Goal: Information Seeking & Learning: Learn about a topic

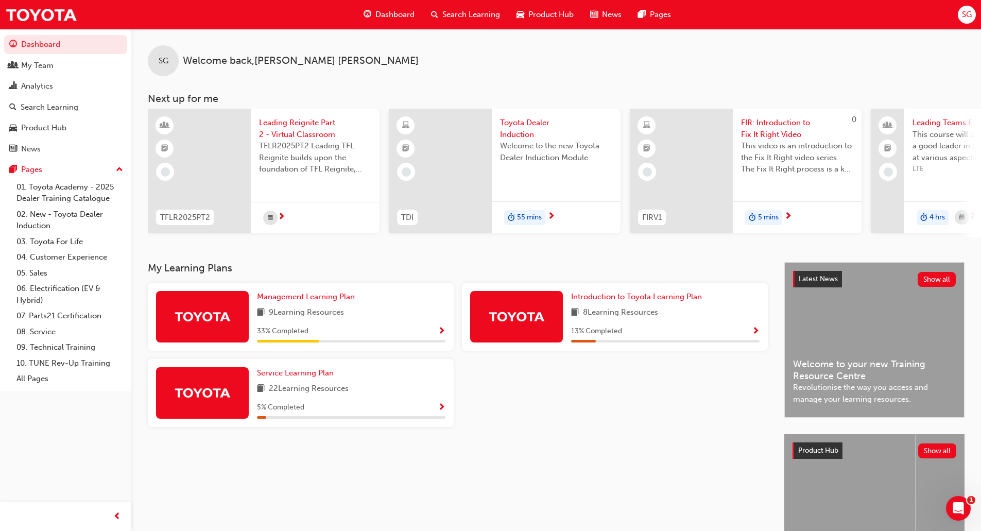
click at [447, 14] on span "Search Learning" at bounding box center [471, 15] width 58 height 12
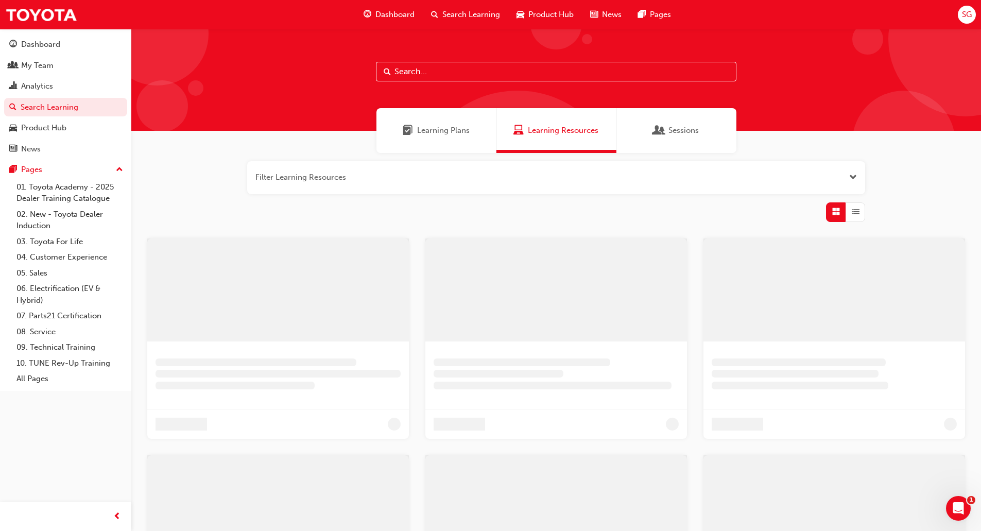
click at [420, 74] on input "text" at bounding box center [556, 72] width 361 height 20
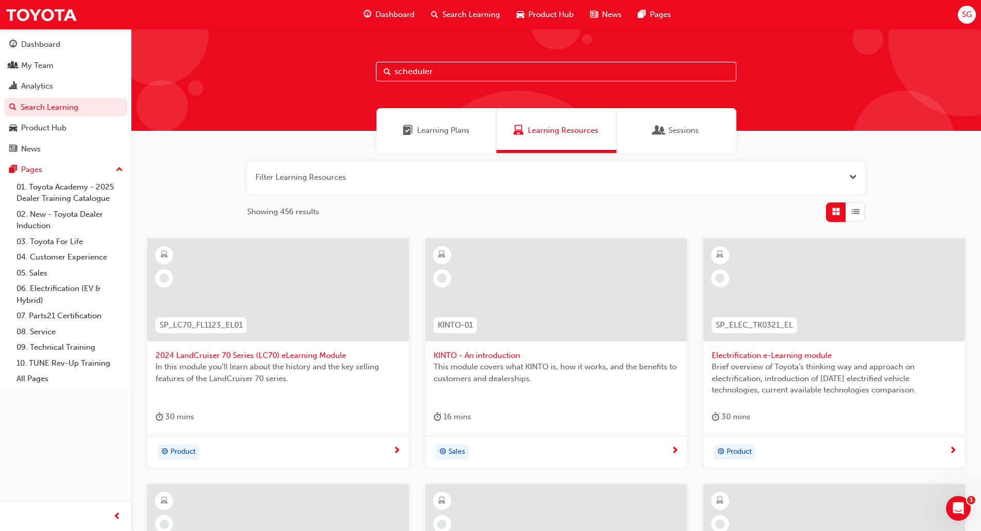
type input "scheduler"
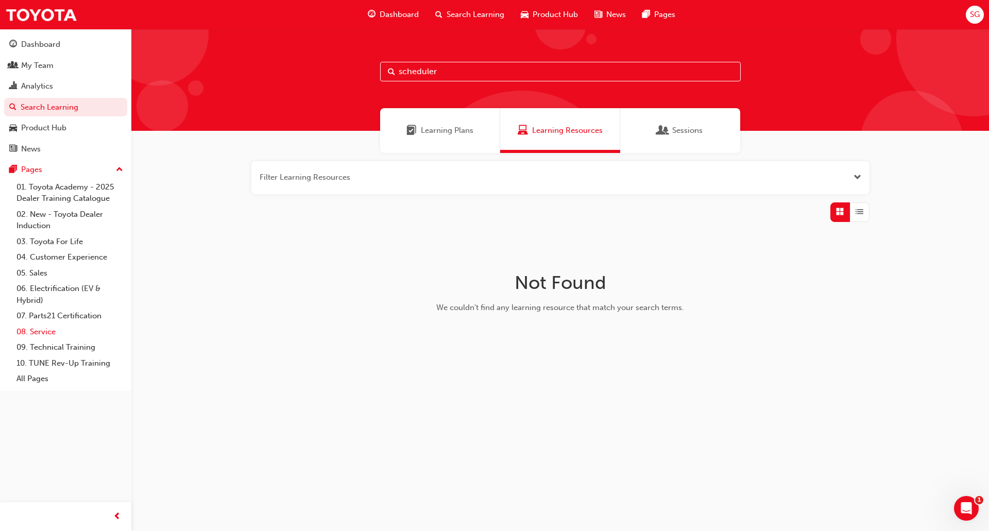
click at [37, 331] on link "08. Service" at bounding box center [69, 332] width 115 height 16
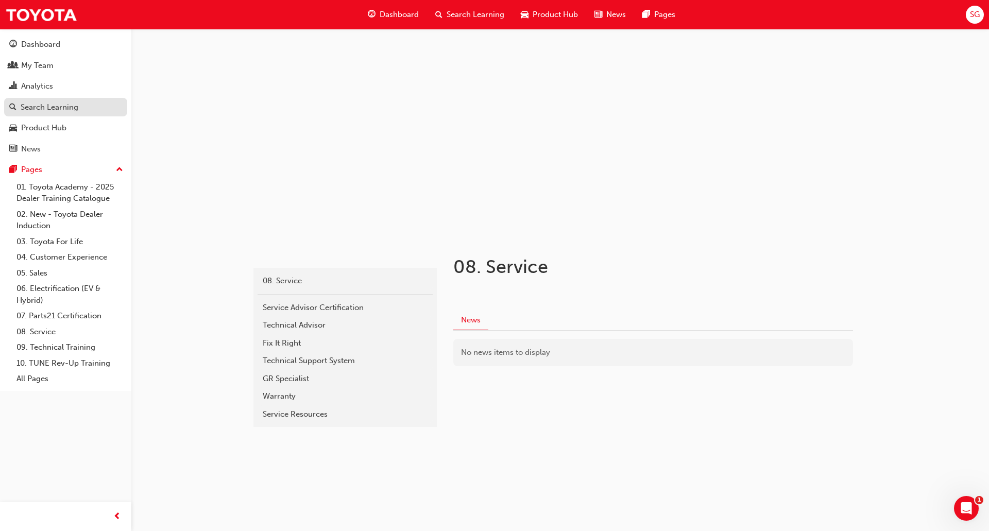
click at [29, 104] on div "Search Learning" at bounding box center [50, 107] width 58 height 12
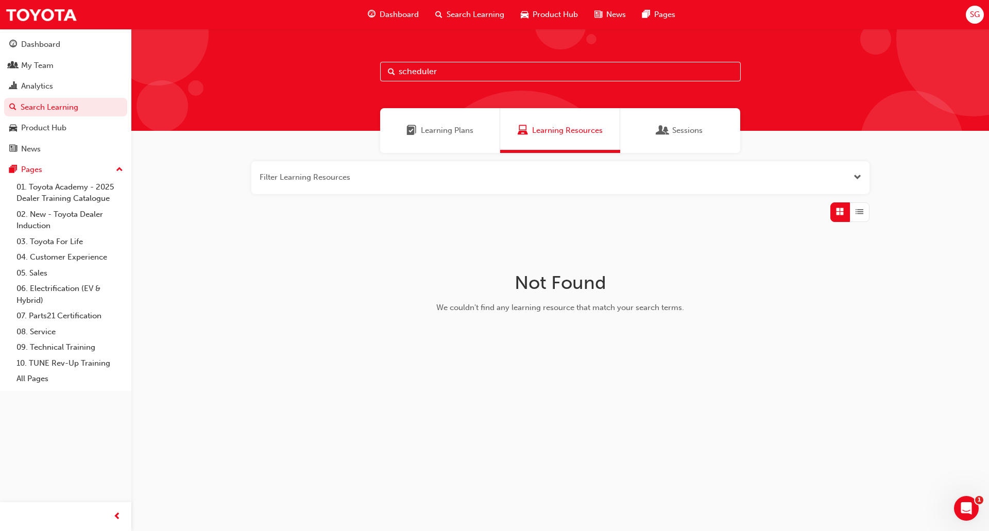
click at [406, 71] on input "scheduler" at bounding box center [560, 72] width 361 height 20
type input "r"
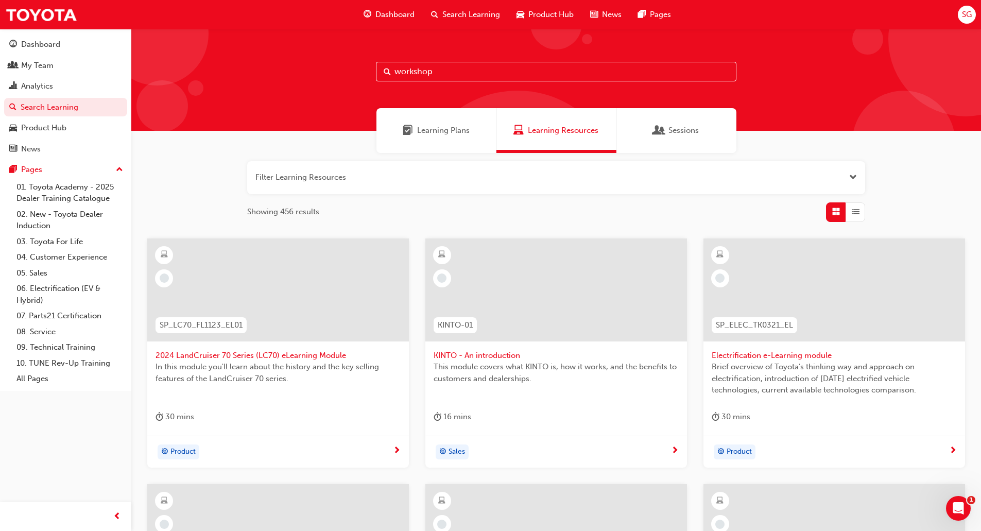
type input "workshop"
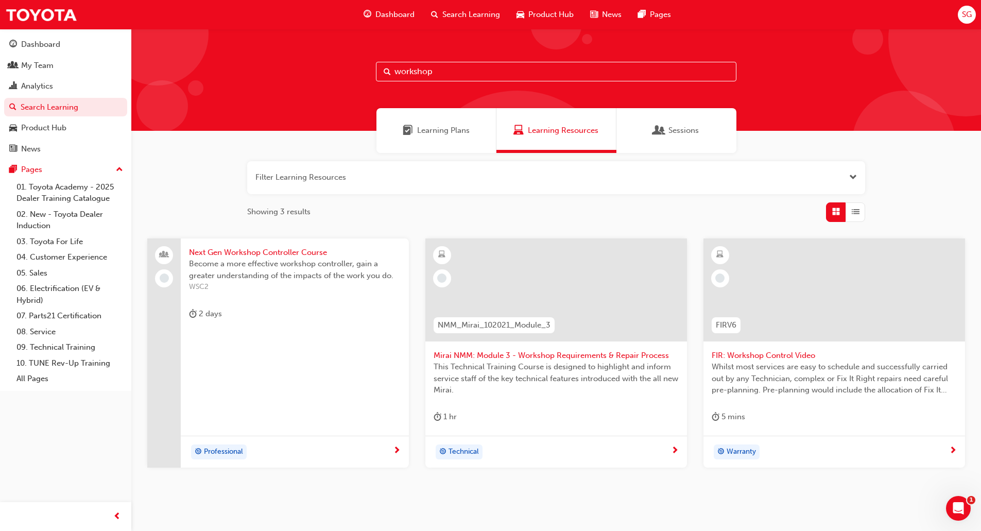
click at [676, 129] on span "Sessions" at bounding box center [684, 131] width 30 height 12
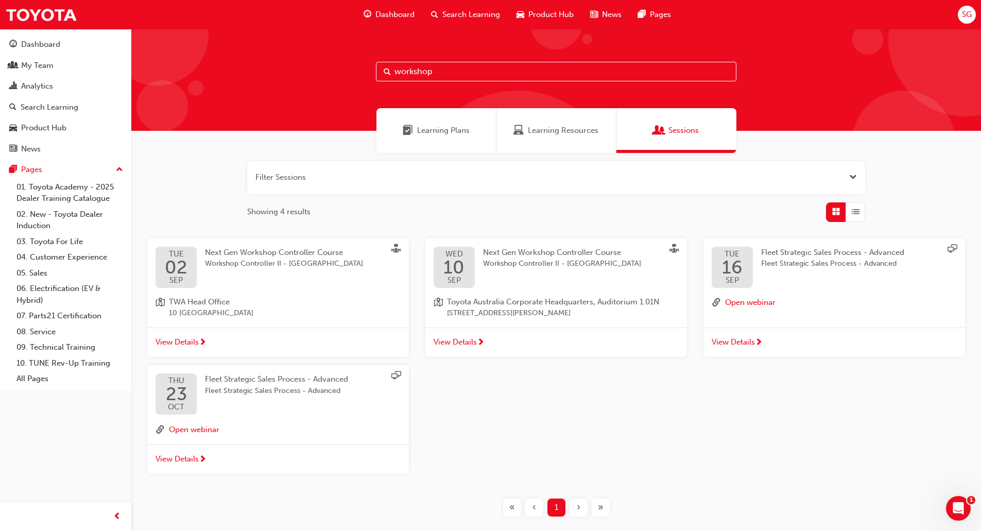
click at [557, 132] on span "Learning Resources" at bounding box center [563, 131] width 71 height 12
